Goal: Task Accomplishment & Management: Use online tool/utility

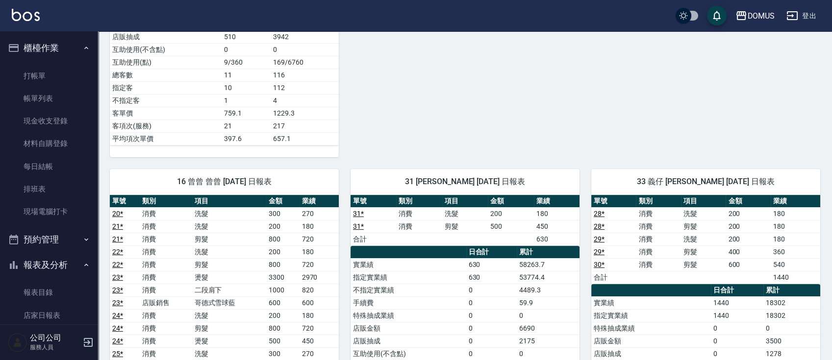
click at [69, 58] on button "櫃檯作業" at bounding box center [49, 47] width 90 height 25
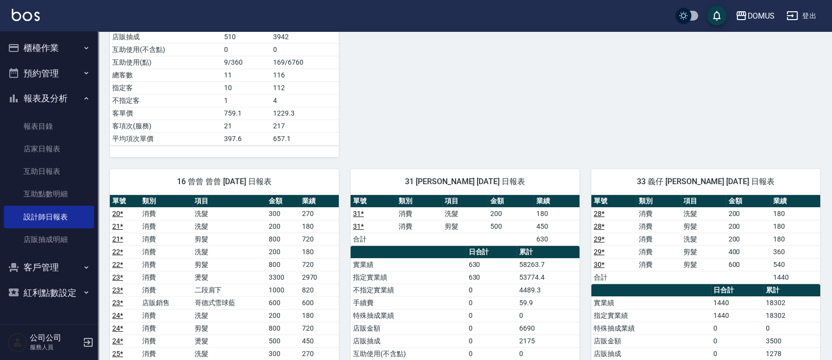
click at [71, 44] on button "櫃檯作業" at bounding box center [49, 47] width 90 height 25
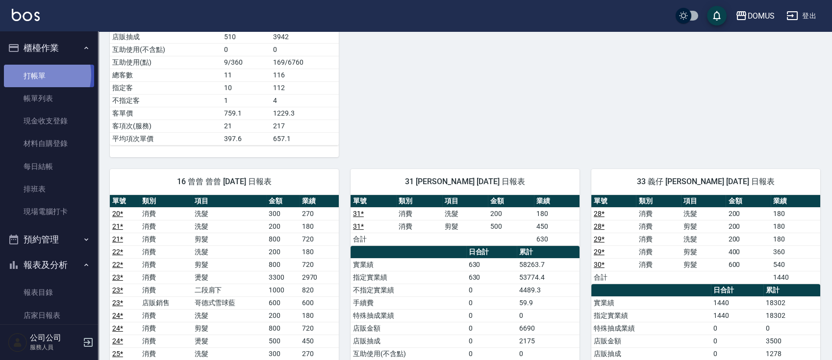
drag, startPoint x: 37, startPoint y: 75, endPoint x: 43, endPoint y: 76, distance: 6.1
click at [37, 75] on link "打帳單" at bounding box center [49, 76] width 90 height 23
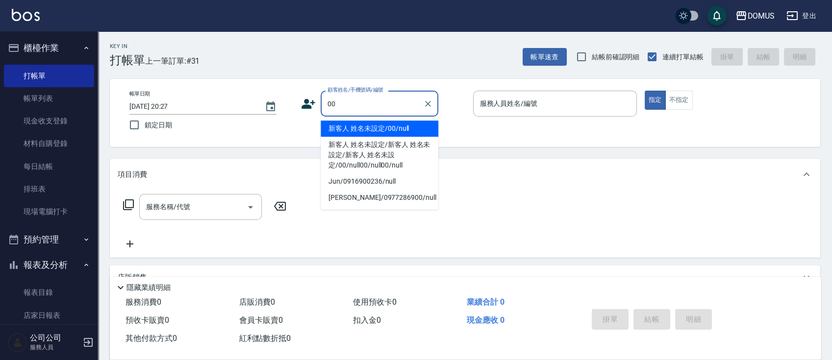
type input "新客人 姓名未設定/00/null"
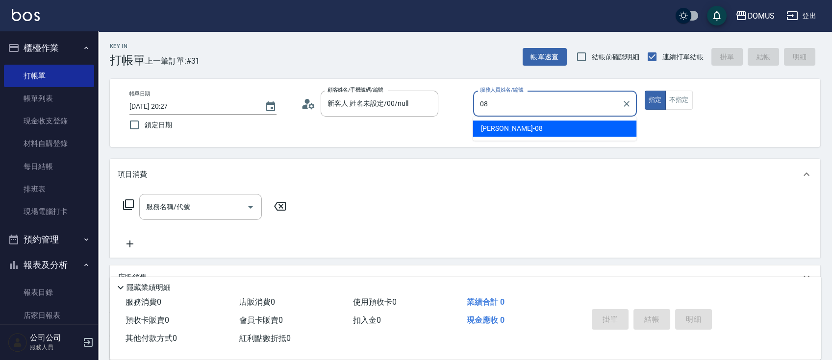
type input "小朱-08"
type button "true"
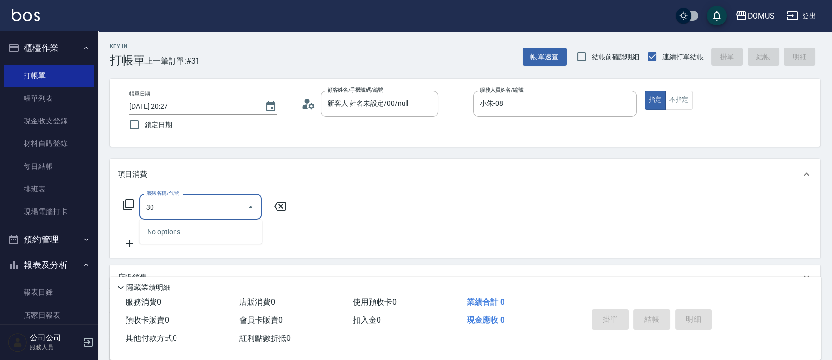
type input "301"
type input "150"
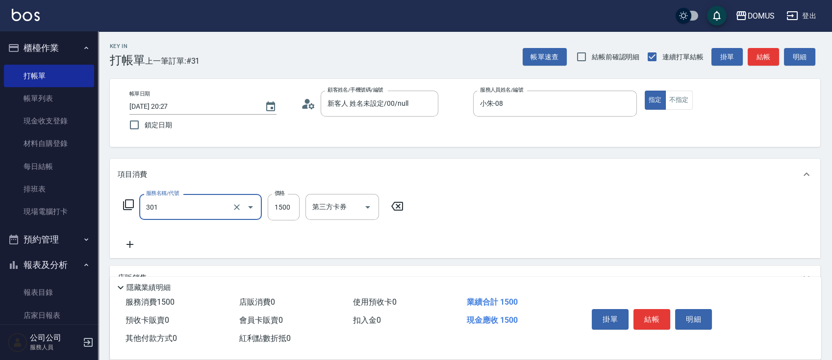
type input "燙髮(301)"
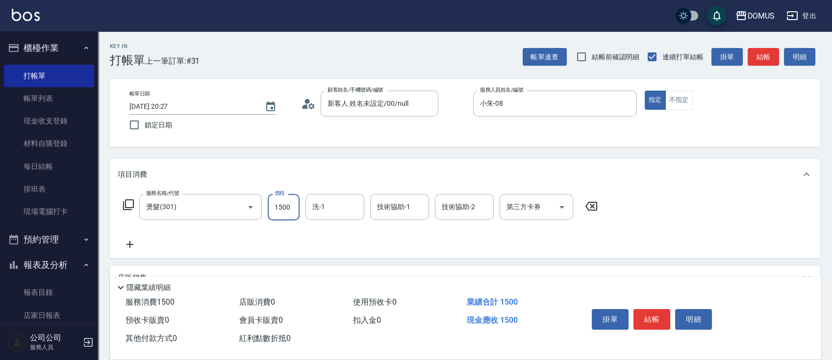
type input "0"
type input "25"
type input "20"
type input "250"
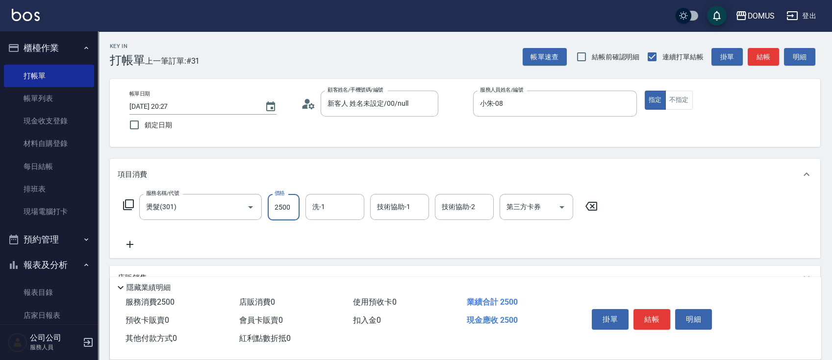
type input "2500"
type input "陳奕郝-40"
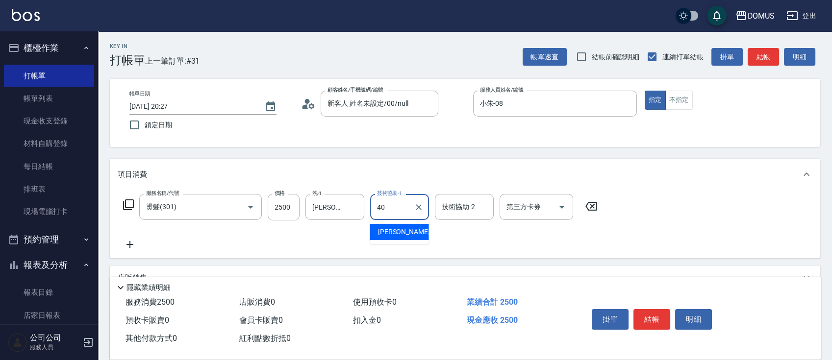
type input "陳奕郝-40"
click at [657, 320] on button "結帳" at bounding box center [651, 319] width 37 height 21
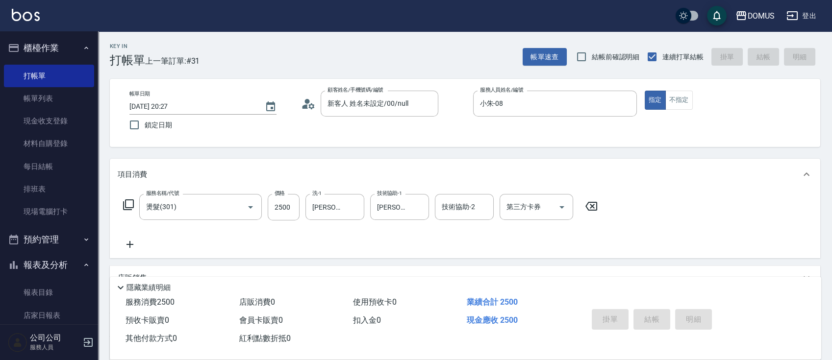
type input "2025/08/17 20:28"
type input "0"
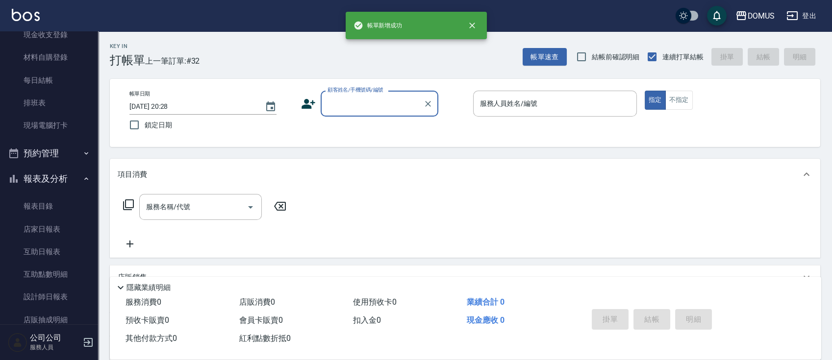
scroll to position [88, 0]
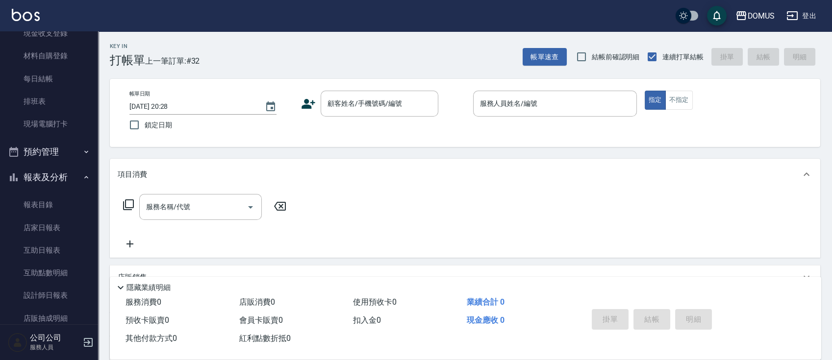
drag, startPoint x: 92, startPoint y: 233, endPoint x: 94, endPoint y: 272, distance: 38.3
click at [94, 272] on nav "櫃檯作業 打帳單 帳單列表 現金收支登錄 材料自購登錄 每日結帳 排班表 現場電腦打卡 預約管理 預約管理 單日預約紀錄 單週預約紀錄 報表及分析 報表目錄 …" at bounding box center [49, 177] width 98 height 293
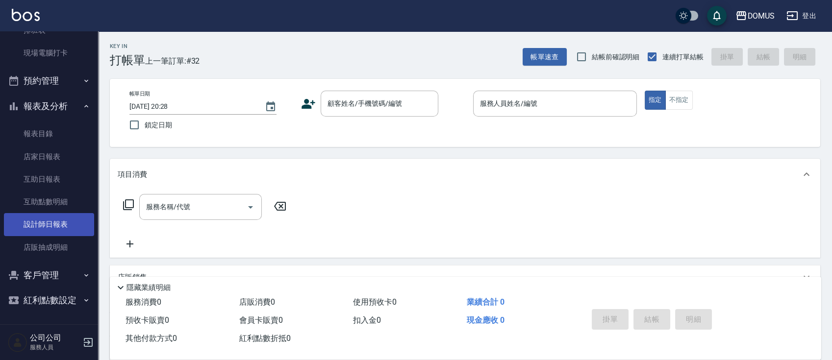
click at [59, 230] on link "設計師日報表" at bounding box center [49, 224] width 90 height 23
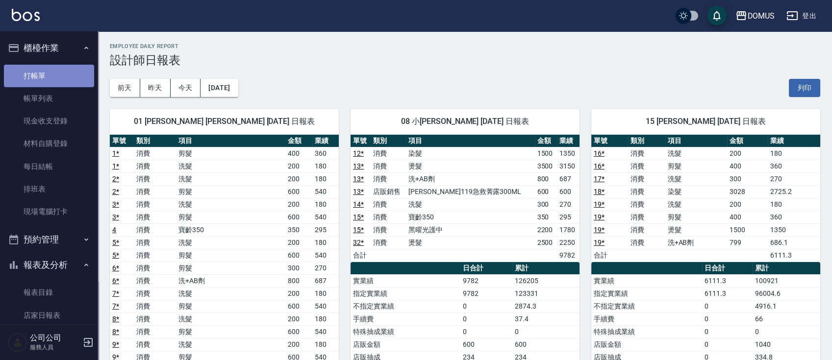
click at [71, 78] on link "打帳單" at bounding box center [49, 76] width 90 height 23
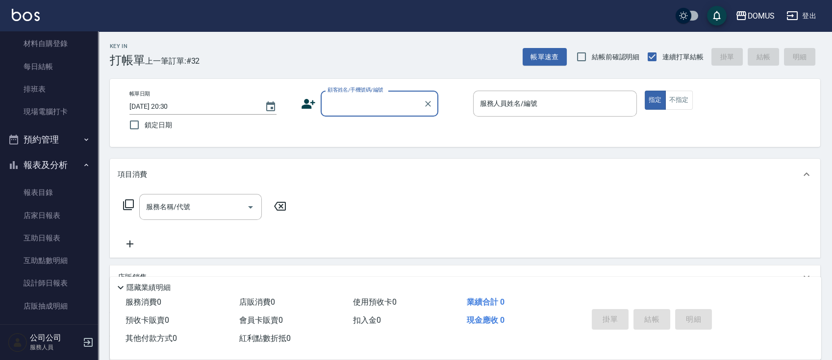
scroll to position [108, 0]
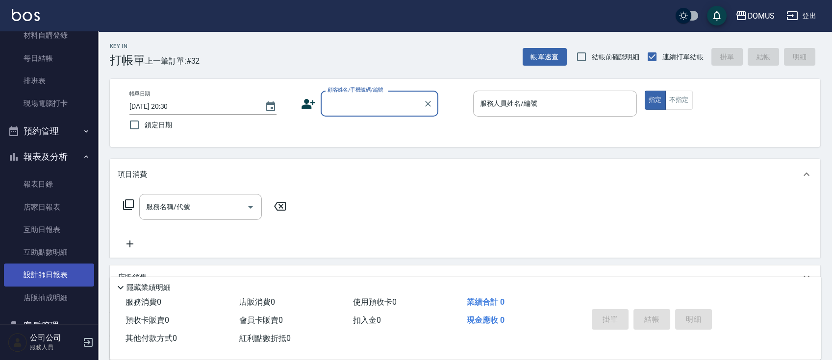
click at [74, 284] on link "設計師日報表" at bounding box center [49, 275] width 90 height 23
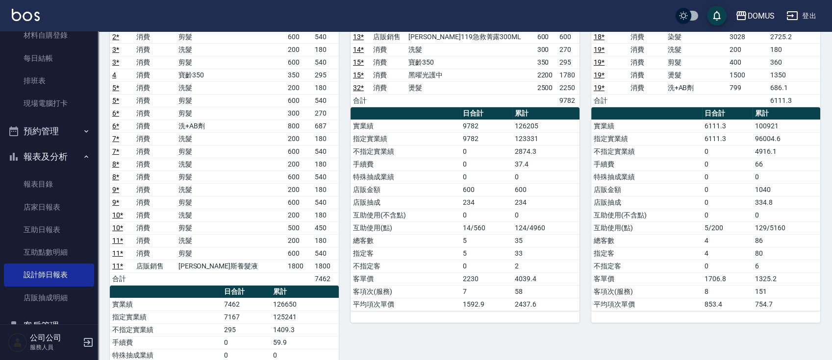
scroll to position [161, 0]
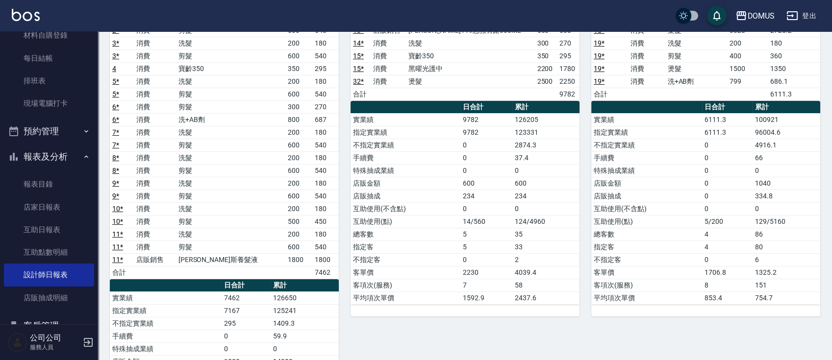
click at [115, 248] on link "11 *" at bounding box center [117, 247] width 11 height 8
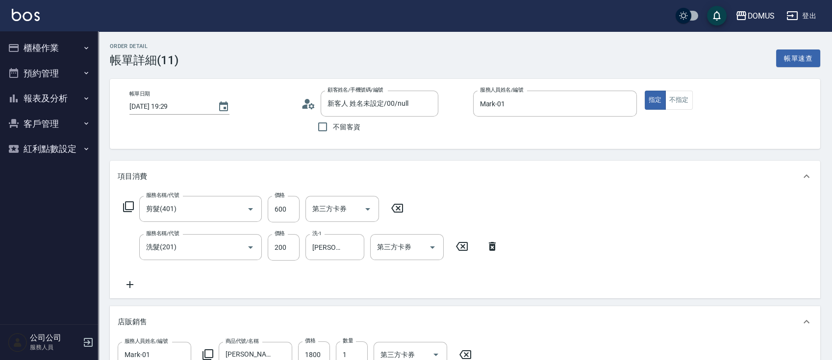
click at [400, 206] on icon at bounding box center [397, 208] width 25 height 12
type input "200"
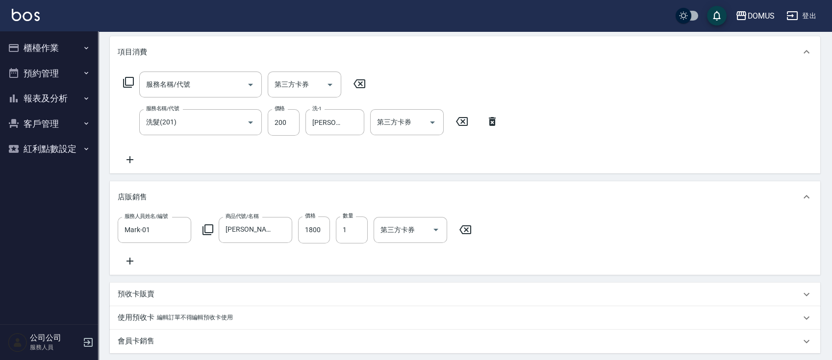
scroll to position [121, 0]
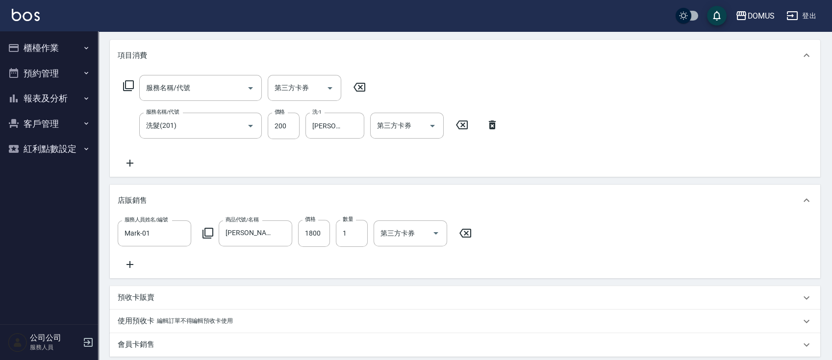
click at [60, 101] on button "報表及分析" at bounding box center [49, 98] width 90 height 25
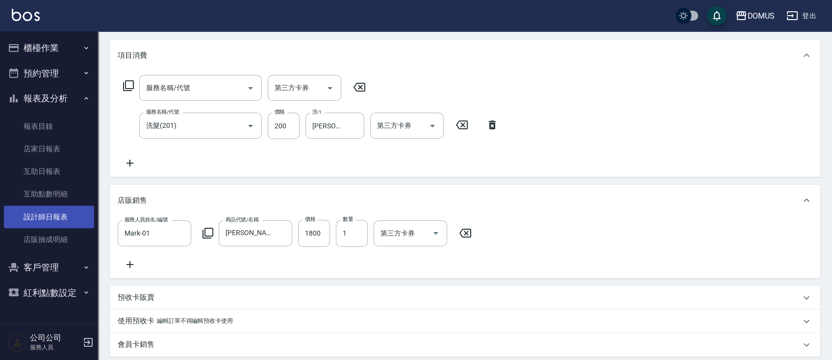
click at [35, 211] on link "設計師日報表" at bounding box center [49, 217] width 90 height 23
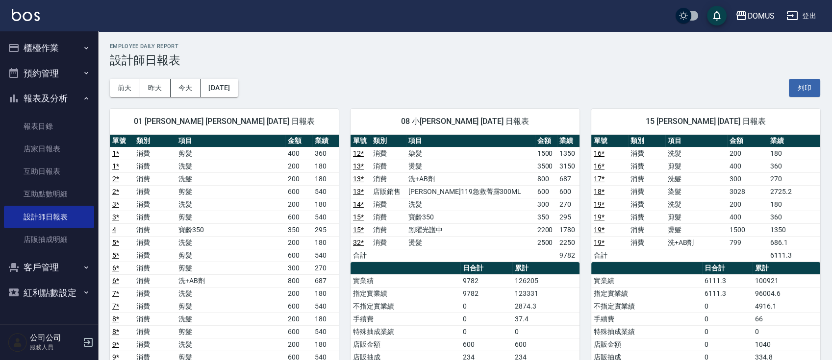
click at [118, 167] on link "1 *" at bounding box center [115, 166] width 7 height 8
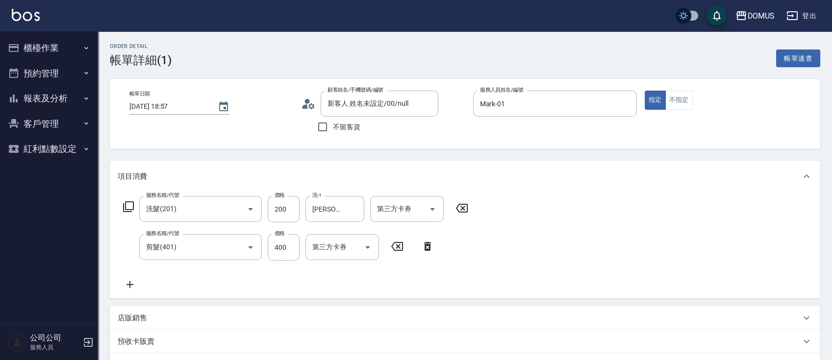
click at [465, 208] on icon at bounding box center [461, 208] width 25 height 12
click at [433, 248] on icon at bounding box center [427, 246] width 25 height 12
type input "0"
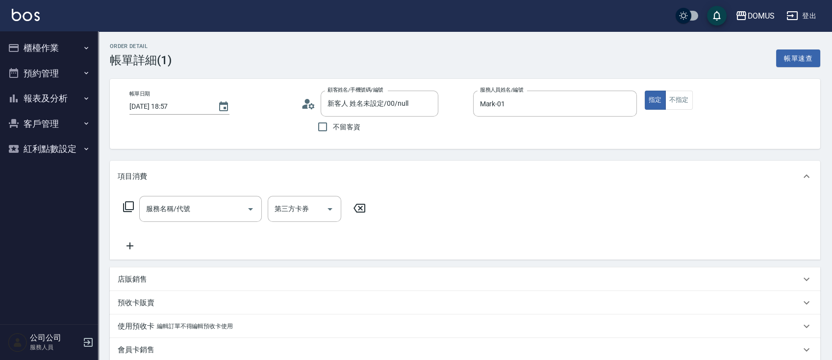
scroll to position [226, 0]
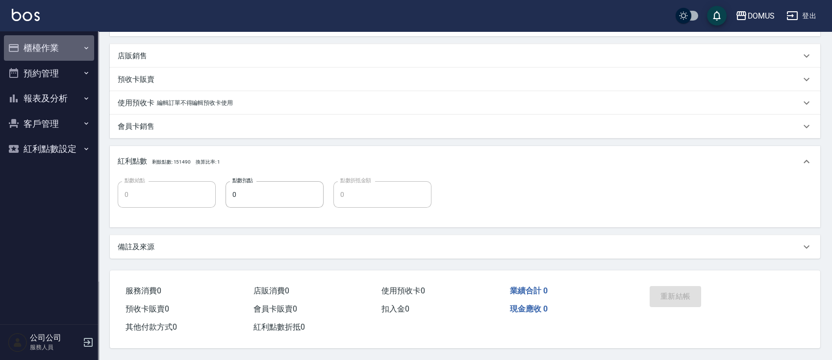
click at [32, 41] on button "櫃檯作業" at bounding box center [49, 47] width 90 height 25
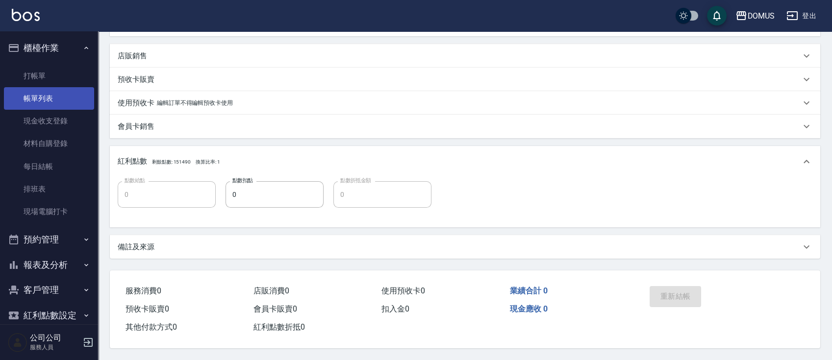
click at [73, 99] on link "帳單列表" at bounding box center [49, 98] width 90 height 23
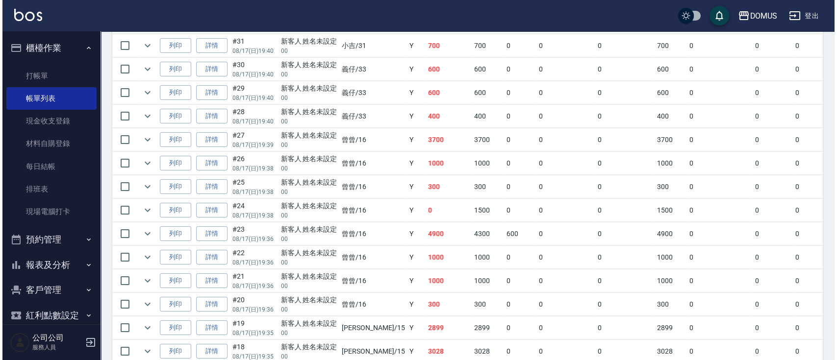
scroll to position [732, 0]
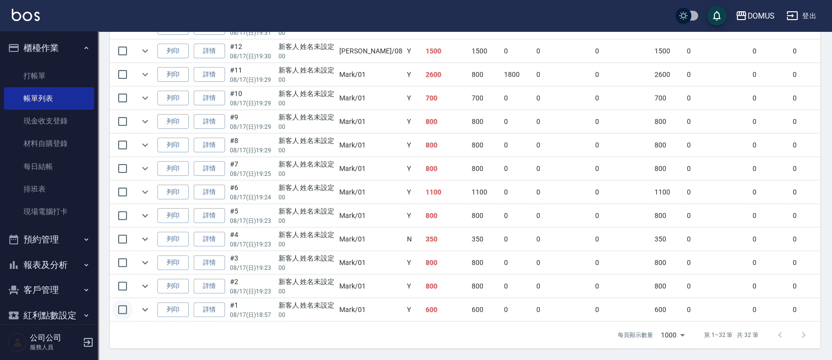
click at [118, 303] on input "checkbox" at bounding box center [122, 309] width 21 height 21
checkbox input "true"
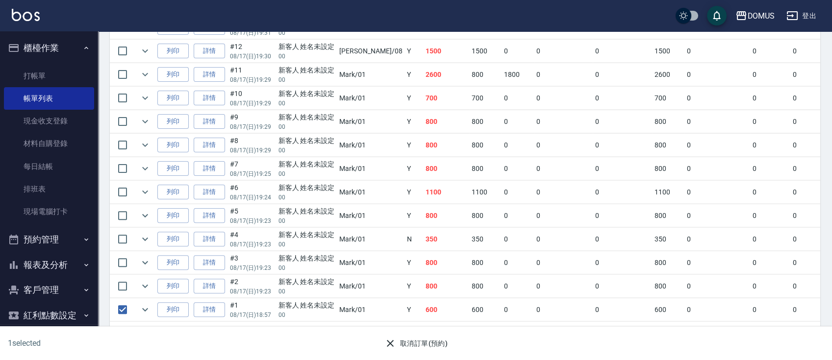
click at [442, 346] on button "取消訂單(預約)" at bounding box center [415, 344] width 71 height 18
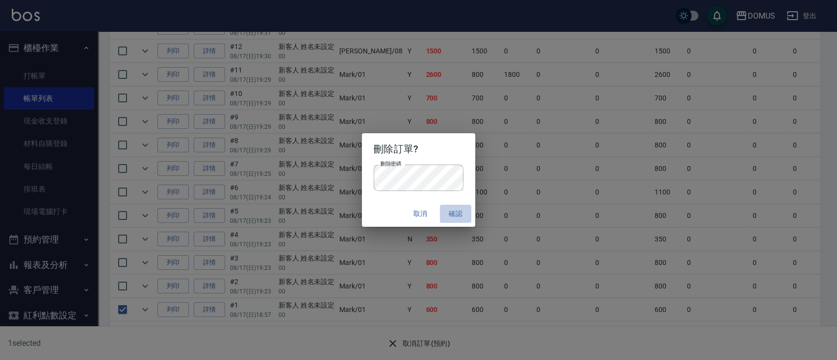
click at [460, 206] on button "確認" at bounding box center [455, 214] width 31 height 18
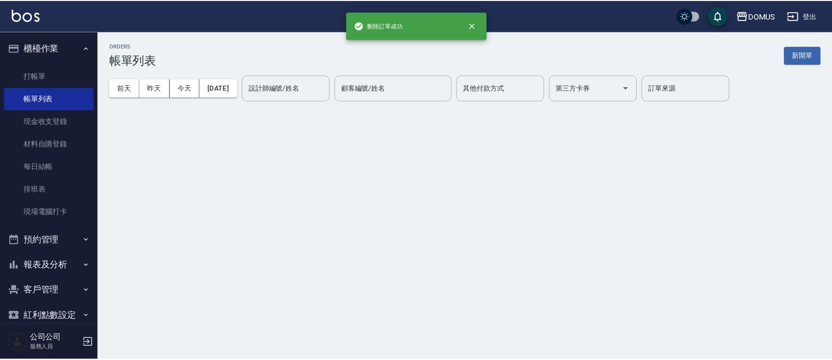
scroll to position [0, 0]
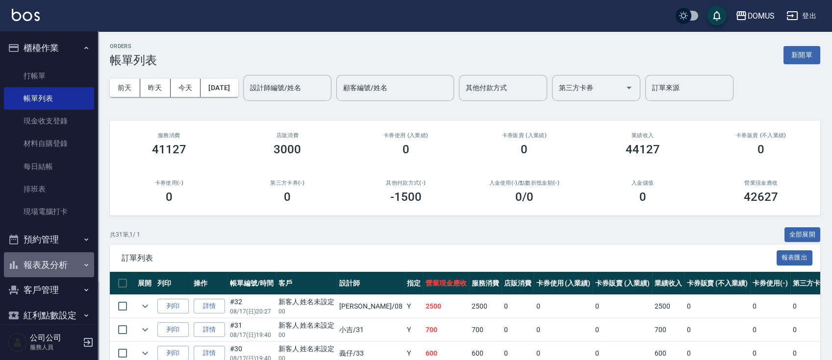
click at [74, 260] on button "報表及分析" at bounding box center [49, 264] width 90 height 25
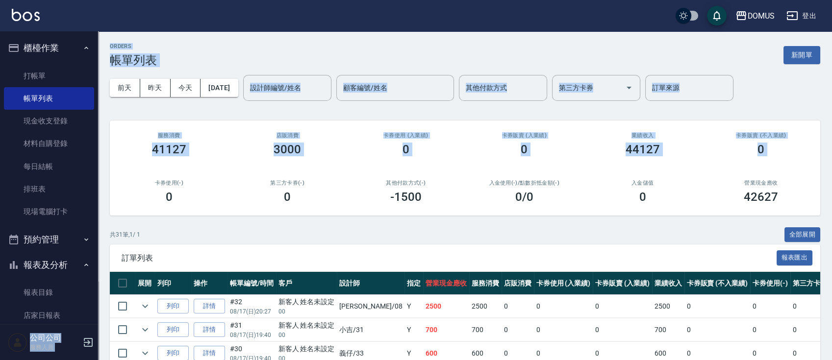
drag, startPoint x: 98, startPoint y: 138, endPoint x: 100, endPoint y: 170, distance: 31.5
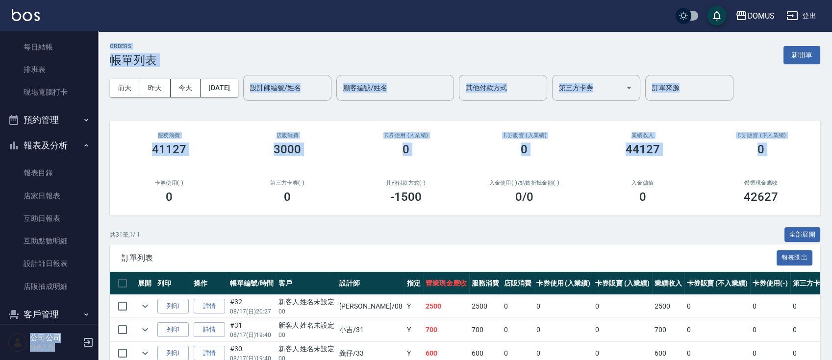
scroll to position [153, 0]
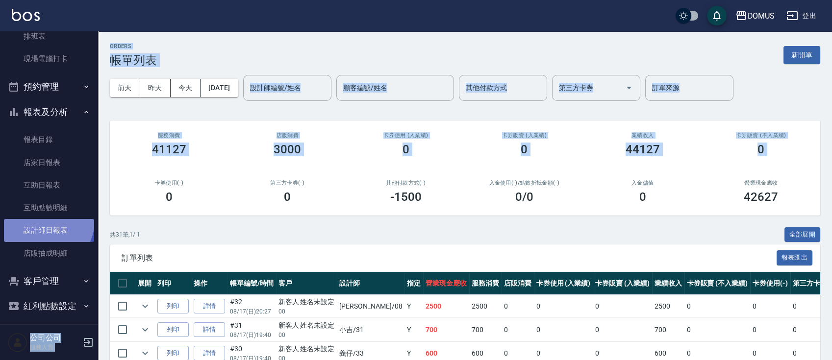
click at [45, 221] on link "設計師日報表" at bounding box center [49, 230] width 90 height 23
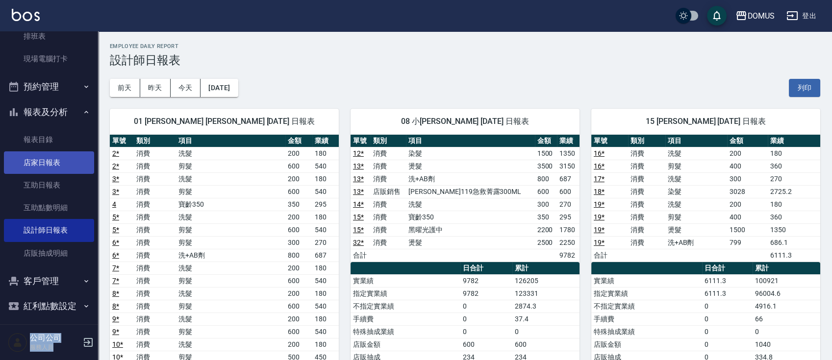
click at [71, 162] on link "店家日報表" at bounding box center [49, 162] width 90 height 23
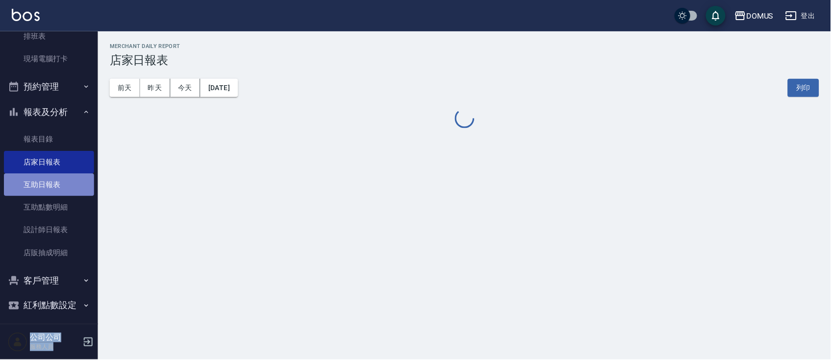
click at [71, 188] on link "互助日報表" at bounding box center [49, 185] width 90 height 23
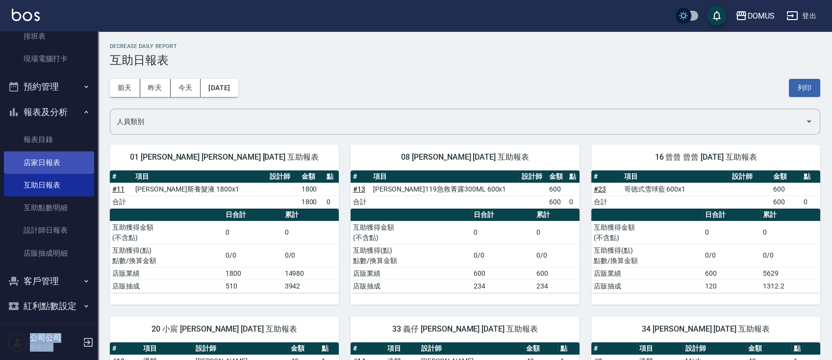
click at [72, 168] on link "店家日報表" at bounding box center [49, 162] width 90 height 23
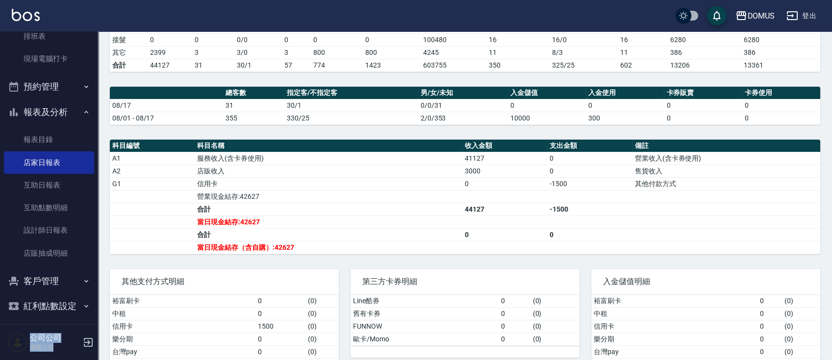
scroll to position [239, 0]
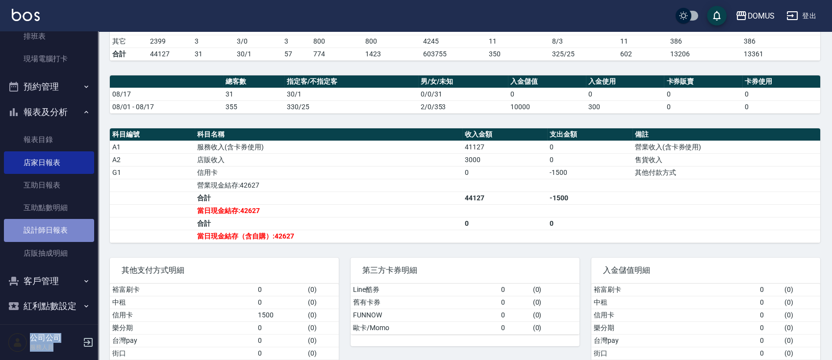
click at [55, 223] on link "設計師日報表" at bounding box center [49, 230] width 90 height 23
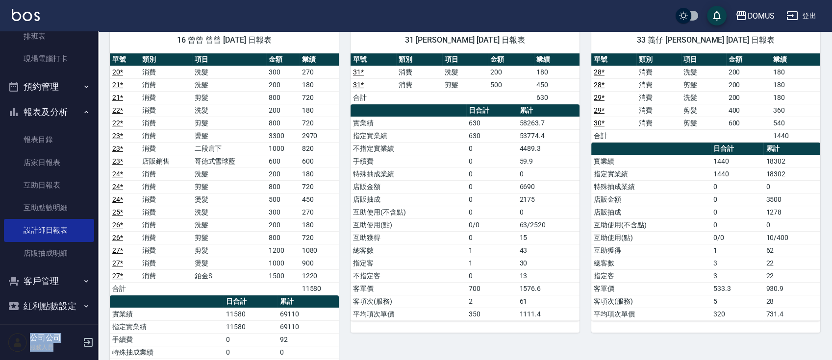
scroll to position [617, 0]
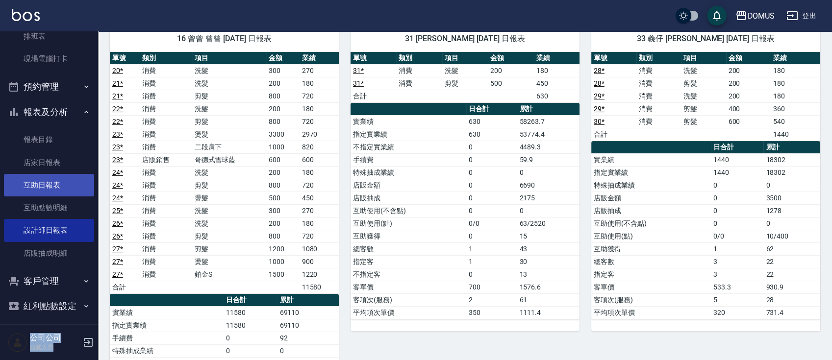
click at [51, 185] on link "互助日報表" at bounding box center [49, 185] width 90 height 23
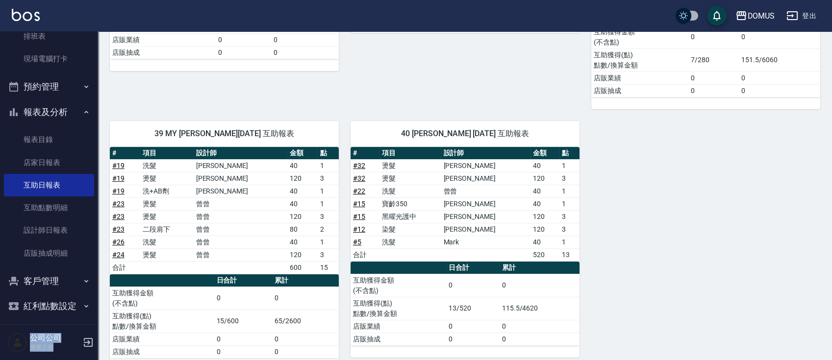
scroll to position [446, 0]
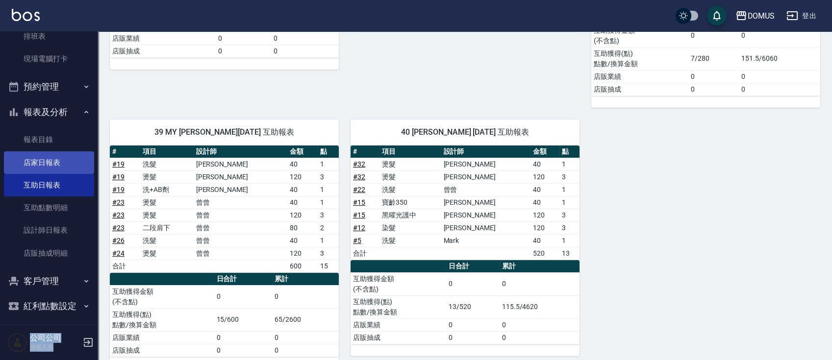
click at [32, 155] on link "店家日報表" at bounding box center [49, 162] width 90 height 23
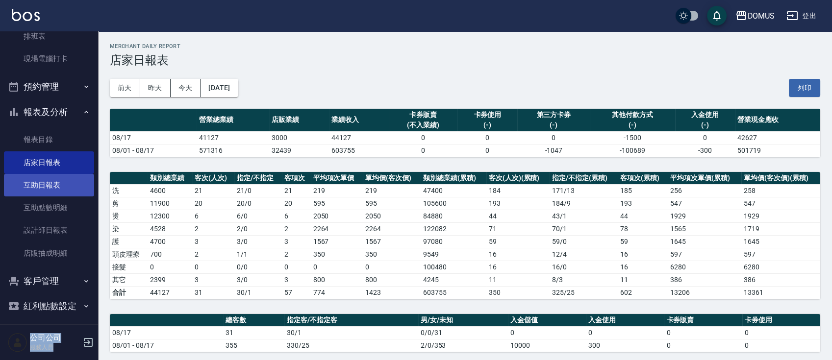
click at [38, 193] on link "互助日報表" at bounding box center [49, 185] width 90 height 23
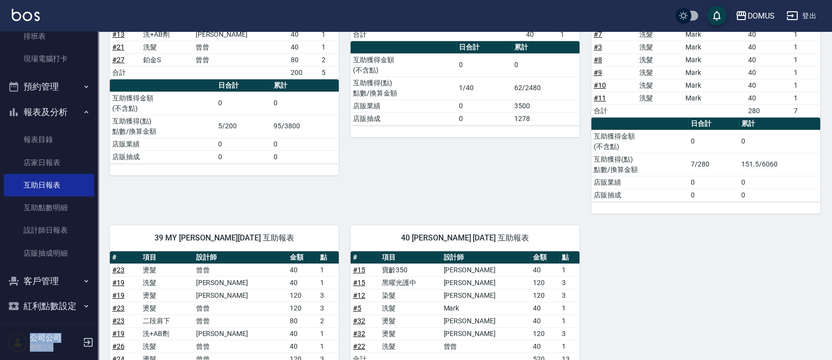
scroll to position [370, 0]
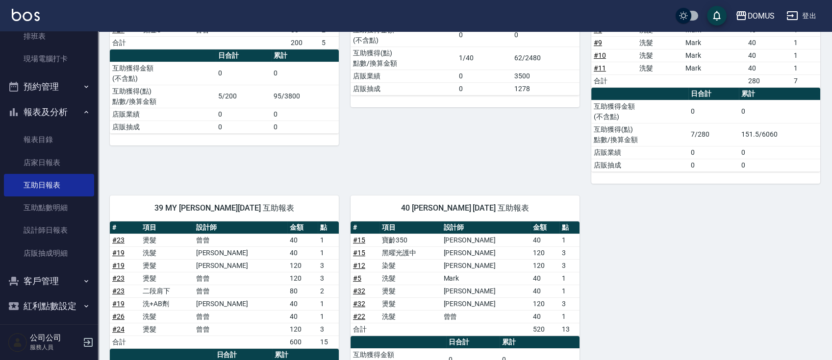
drag, startPoint x: 813, startPoint y: 252, endPoint x: 826, endPoint y: 197, distance: 56.9
click at [823, 199] on div "DOMUS 2025-08-17 互助日報表 列印時間： 2025-08-17-21:00 Decrease Daily Report 互助日報表 前天 昨天…" at bounding box center [465, 59] width 734 height 795
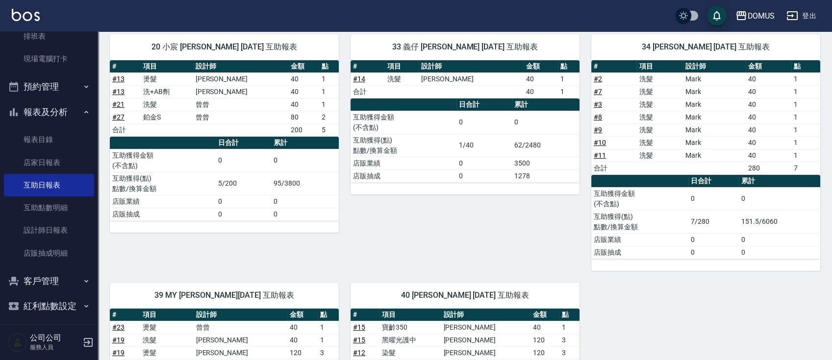
scroll to position [258, 0]
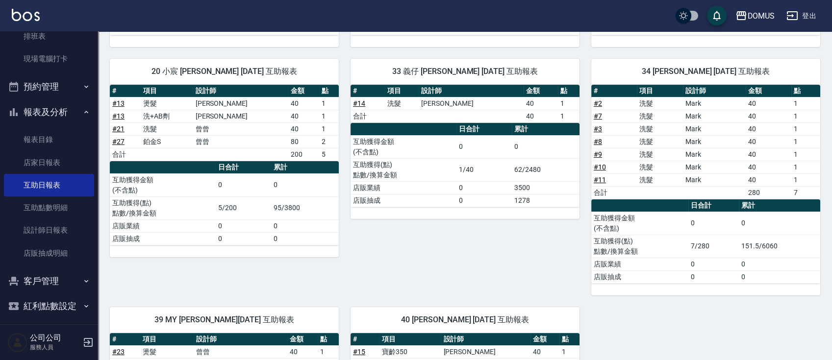
click at [118, 105] on link "# 13" at bounding box center [118, 103] width 12 height 8
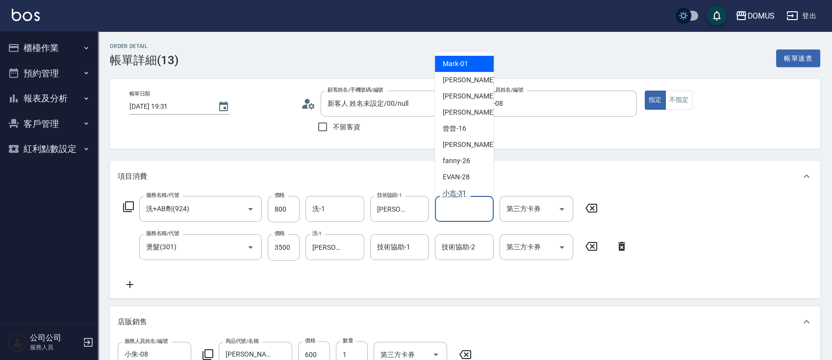
click at [447, 214] on input "技術協助-2" at bounding box center [464, 208] width 50 height 17
click at [458, 256] on div "技術協助-2" at bounding box center [464, 247] width 59 height 26
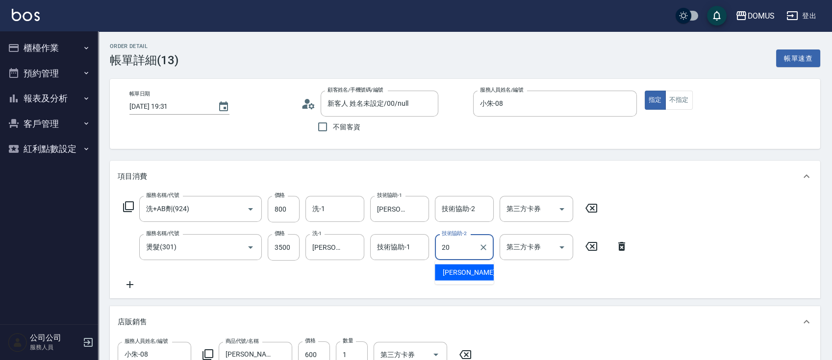
type input "[PERSON_NAME]-20"
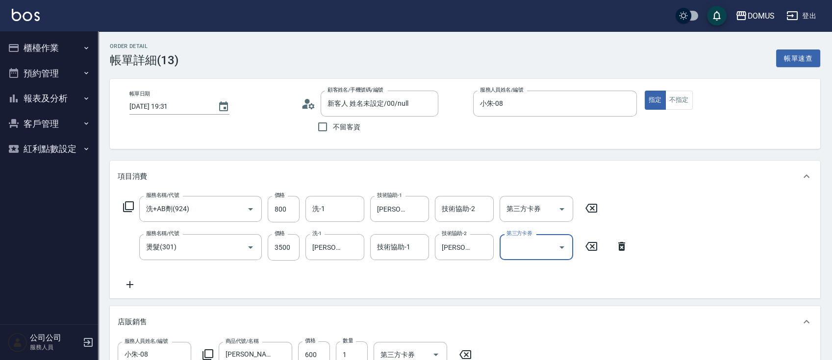
scroll to position [315, 0]
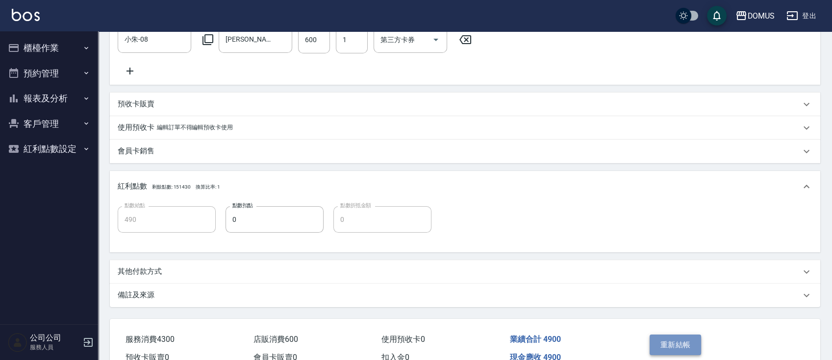
click at [688, 346] on button "重新結帳" at bounding box center [675, 345] width 52 height 21
